Goal: Find specific page/section: Find specific page/section

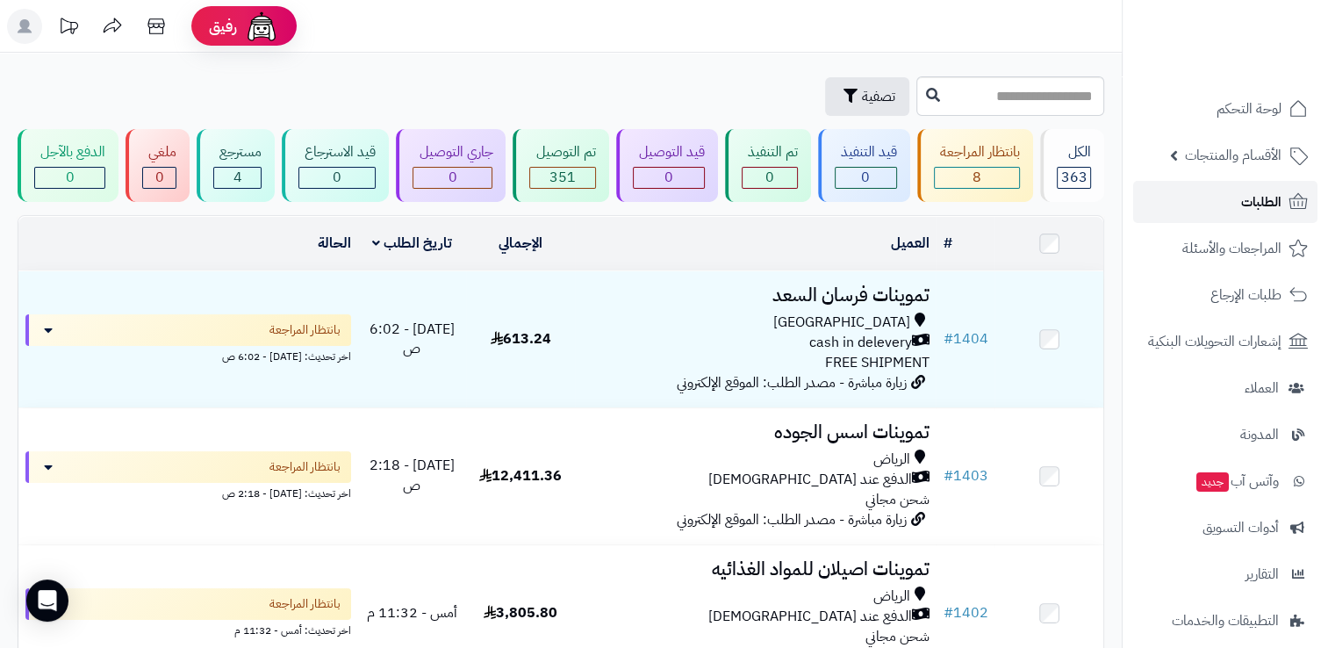
click at [1260, 195] on span "الطلبات" at bounding box center [1261, 202] width 40 height 25
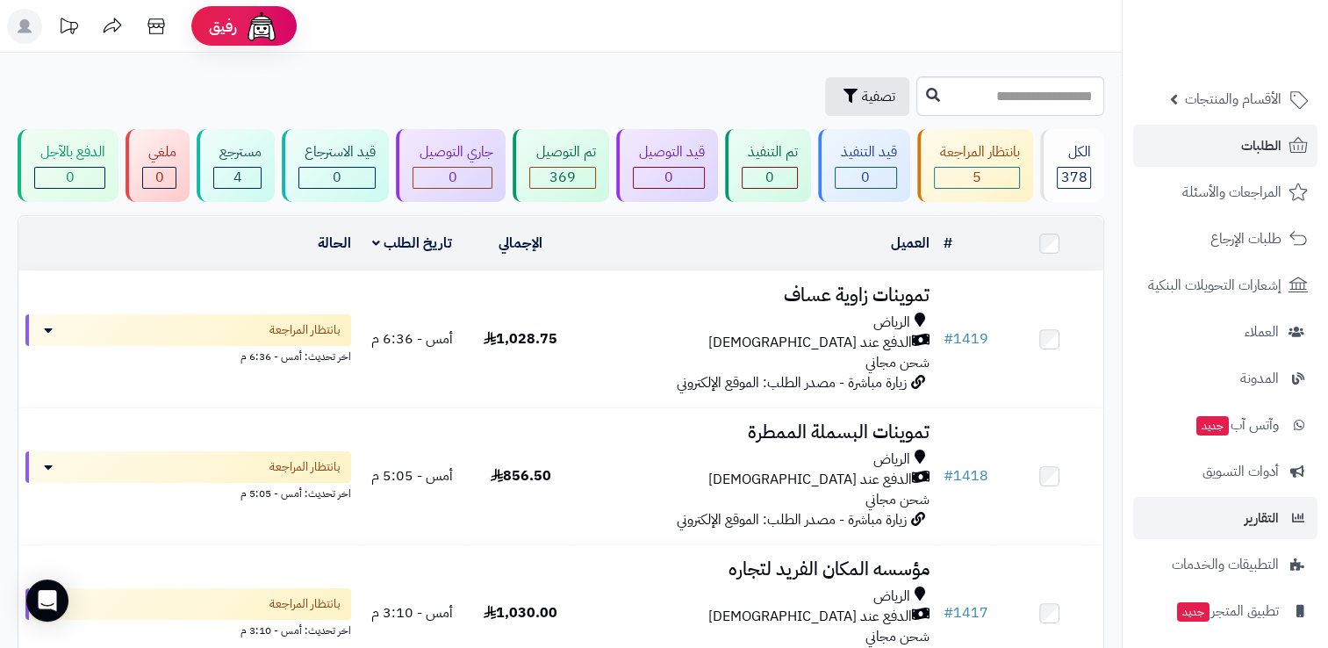
scroll to position [109, 0]
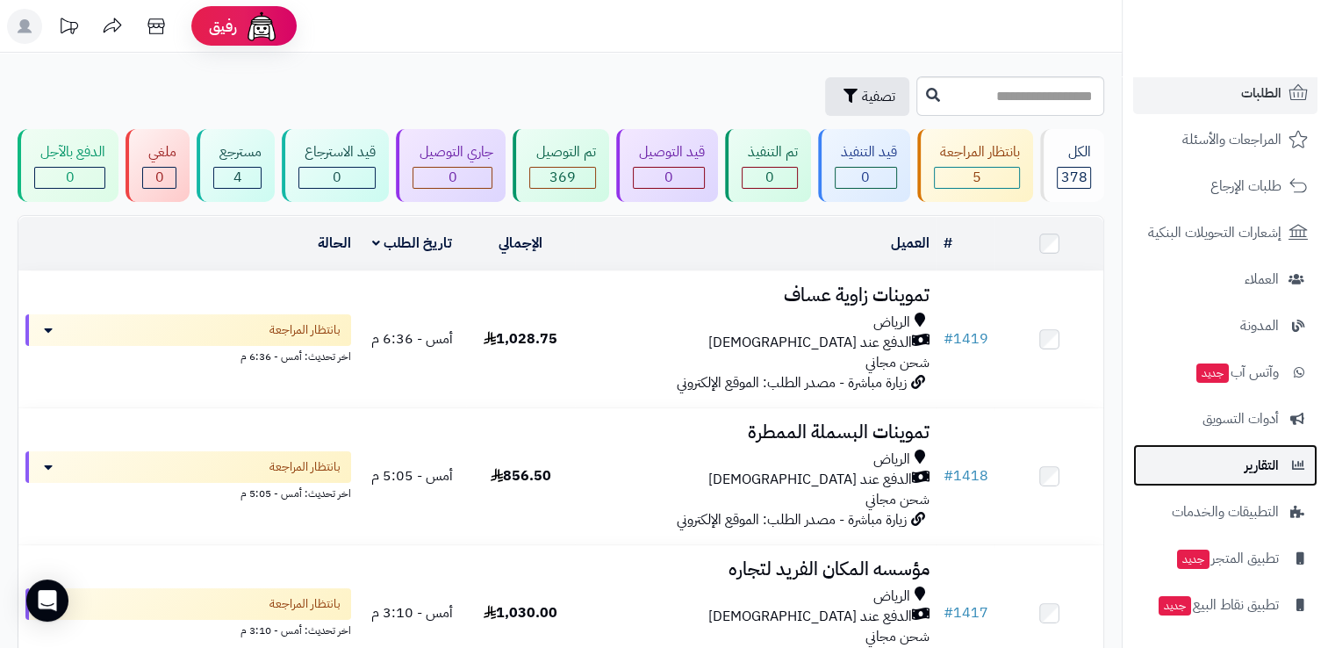
click at [1249, 471] on span "التقارير" at bounding box center [1261, 465] width 34 height 25
